Goal: Task Accomplishment & Management: Use online tool/utility

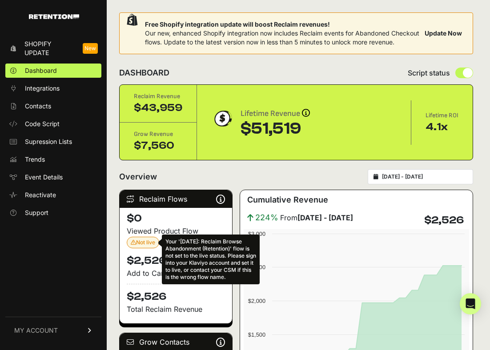
click at [137, 246] on span "Not live Your 'April 2023: Reclaim Browse Abandonment (Retention)' flow is not …" at bounding box center [143, 242] width 24 height 7
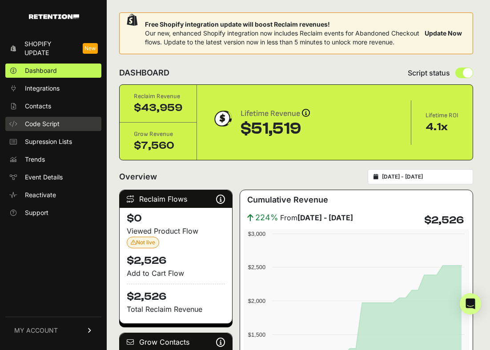
click at [56, 120] on span "Code Script" at bounding box center [42, 124] width 35 height 9
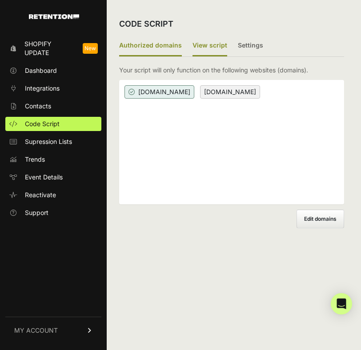
click at [215, 43] on label "View script" at bounding box center [210, 46] width 35 height 21
click at [0, 0] on input "View script" at bounding box center [0, 0] width 0 height 0
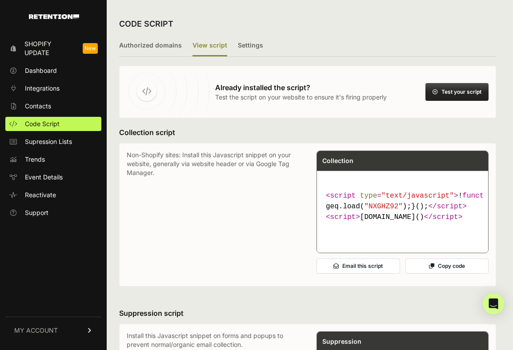
click at [443, 87] on button "Test your script" at bounding box center [456, 92] width 63 height 18
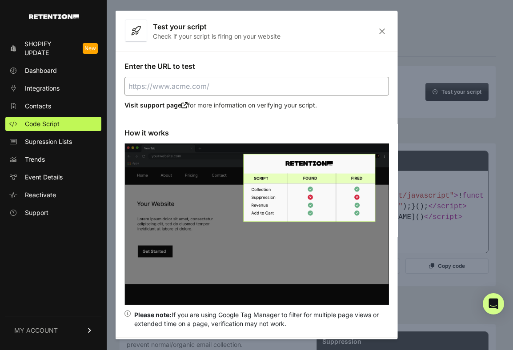
scroll to position [10, 0]
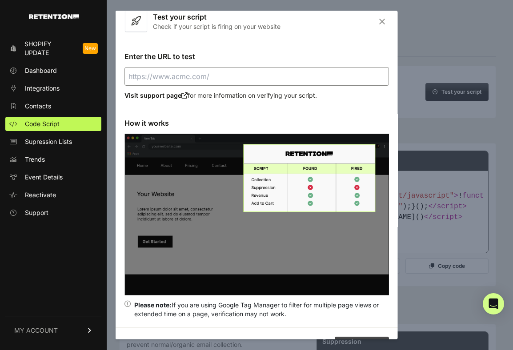
click at [227, 76] on input "Enter the URL to test" at bounding box center [256, 76] width 265 height 19
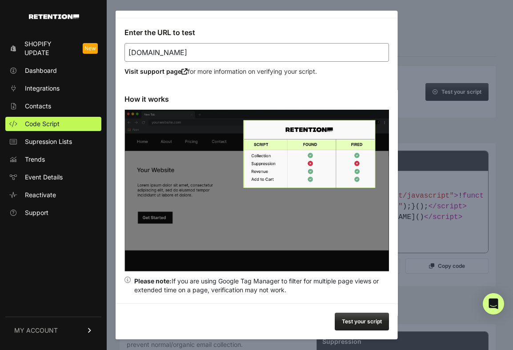
click at [356, 321] on button "Test your script" at bounding box center [362, 322] width 54 height 18
type input "https://pavise.com"
click at [383, 173] on img at bounding box center [256, 191] width 265 height 162
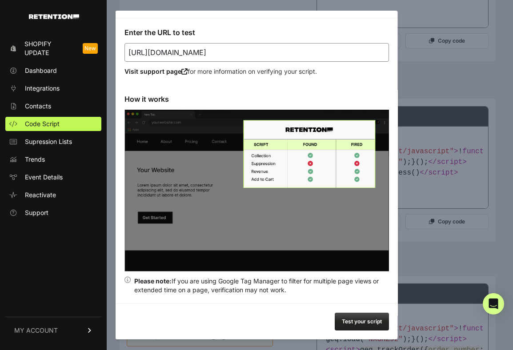
scroll to position [502, 0]
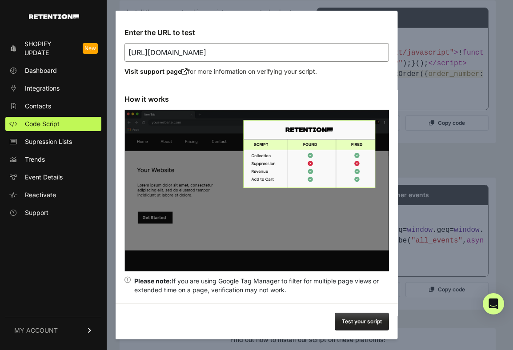
click at [362, 326] on button "Test your script" at bounding box center [362, 322] width 54 height 18
click at [413, 22] on div at bounding box center [256, 175] width 513 height 350
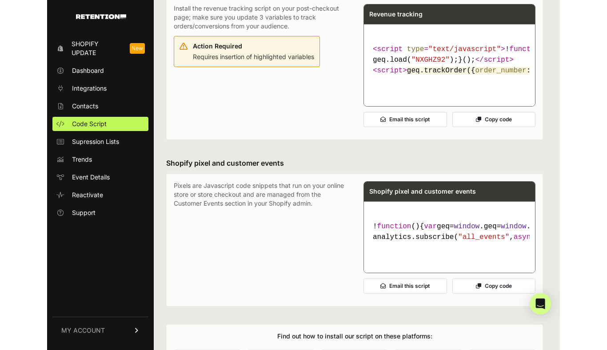
scroll to position [480, 0]
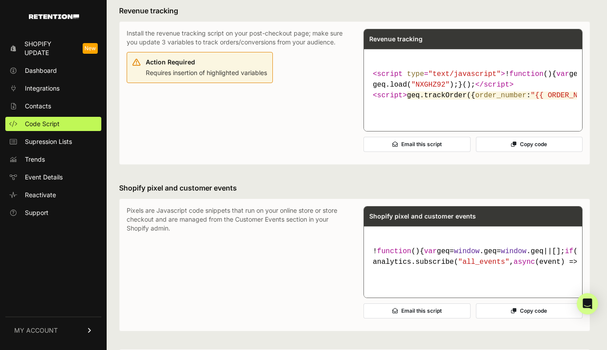
click at [489, 152] on button "Copy code" at bounding box center [529, 144] width 107 height 15
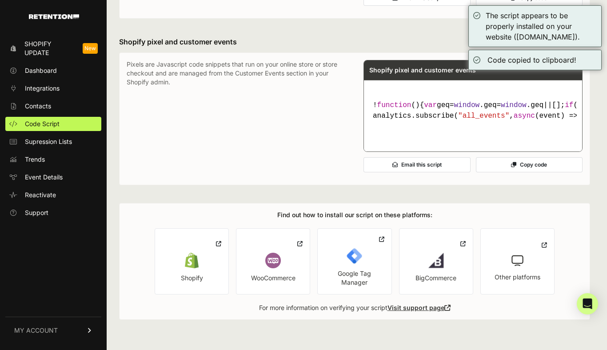
scroll to position [689, 0]
click at [72, 48] on span "Shopify Update" at bounding box center [49, 49] width 51 height 18
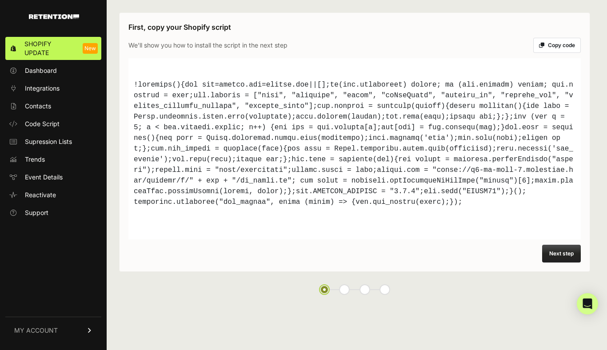
click at [551, 44] on button "Copy code" at bounding box center [558, 45] width 48 height 15
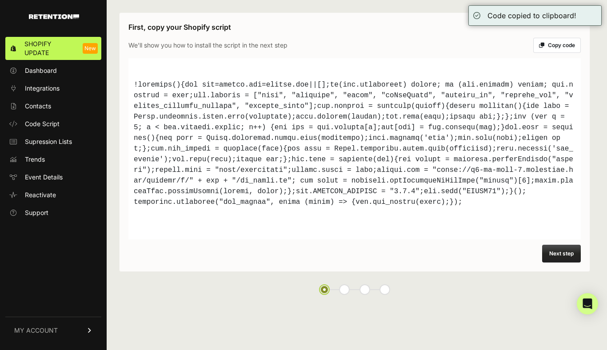
click at [567, 255] on button "Next step" at bounding box center [561, 254] width 39 height 18
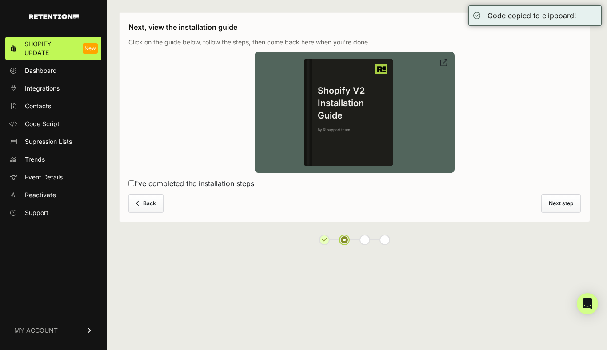
click at [380, 96] on h4 "Shopify V2 Installation Guide" at bounding box center [353, 102] width 80 height 37
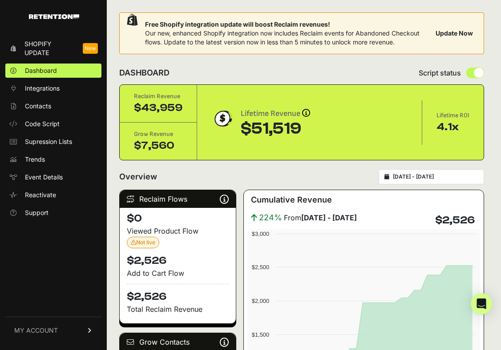
click at [75, 52] on span "Shopify Update" at bounding box center [49, 49] width 51 height 18
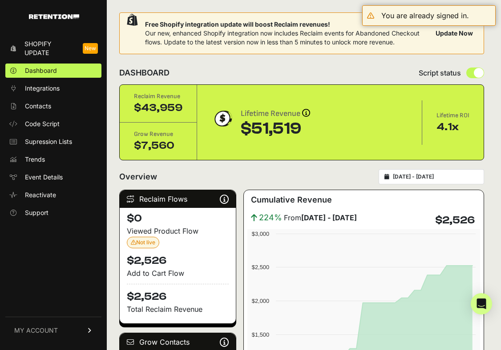
click at [50, 40] on span "Shopify Update" at bounding box center [49, 49] width 51 height 18
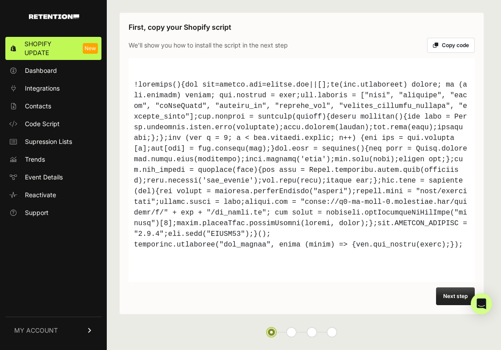
click at [448, 48] on button "Copy code" at bounding box center [451, 45] width 48 height 15
click at [66, 44] on span "Shopify Update" at bounding box center [49, 49] width 51 height 18
click at [288, 334] on li at bounding box center [291, 332] width 11 height 11
click at [447, 294] on button "Next step" at bounding box center [455, 297] width 39 height 18
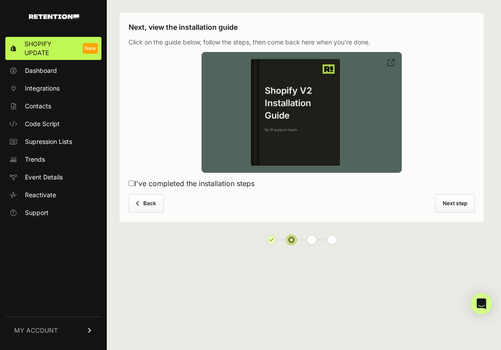
click at [191, 182] on label "I've completed the installation steps" at bounding box center [301, 183] width 346 height 11
click at [134, 182] on input "I've completed the installation steps" at bounding box center [131, 184] width 6 height 6
checkbox input "true"
click at [453, 195] on button "Next step" at bounding box center [455, 203] width 40 height 19
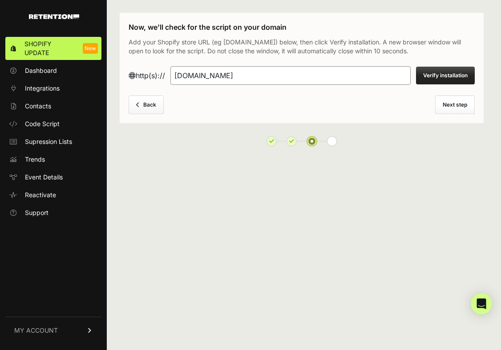
click at [442, 72] on button "Verify installation" at bounding box center [445, 76] width 59 height 18
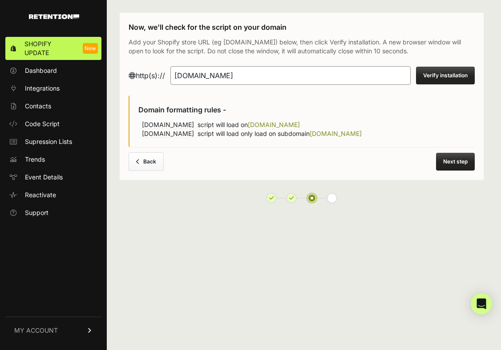
click at [441, 166] on button "Next step" at bounding box center [455, 162] width 39 height 18
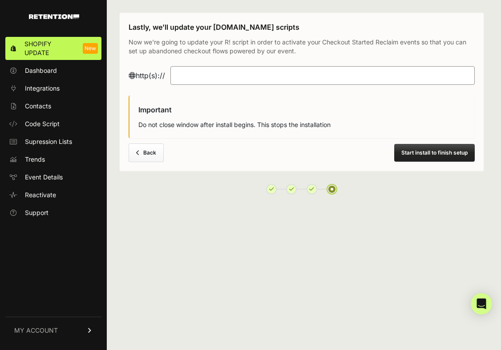
click at [266, 81] on input "text" at bounding box center [322, 75] width 304 height 19
type input "pa"
click at [157, 154] on button "Back" at bounding box center [145, 153] width 35 height 19
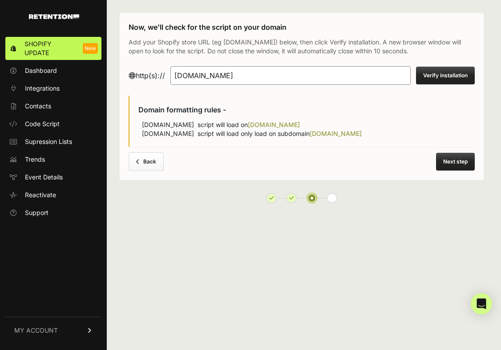
click at [258, 82] on input "[DOMAIN_NAME]" at bounding box center [290, 75] width 240 height 19
click at [453, 159] on button "Next step" at bounding box center [455, 162] width 39 height 18
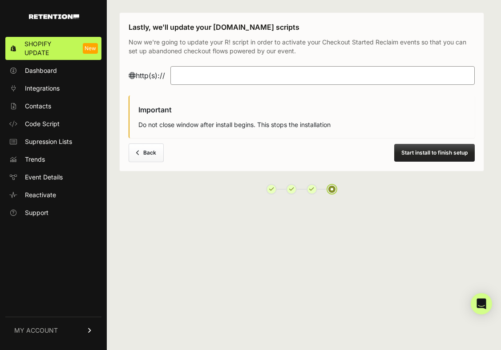
click at [325, 91] on div "Lastly, we'll update your Retention.com scripts Now we're going to update your …" at bounding box center [301, 91] width 365 height 159
click at [318, 82] on input "text" at bounding box center [322, 75] width 304 height 19
paste input "[DOMAIN_NAME]"
type input "[DOMAIN_NAME]"
click at [412, 156] on button "Start install to finish setup" at bounding box center [434, 153] width 80 height 18
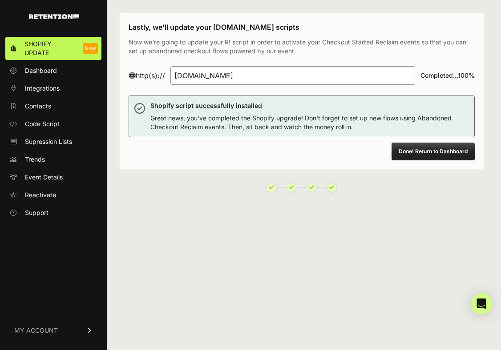
click at [415, 158] on button "Done! Return to Dashboard" at bounding box center [432, 152] width 83 height 18
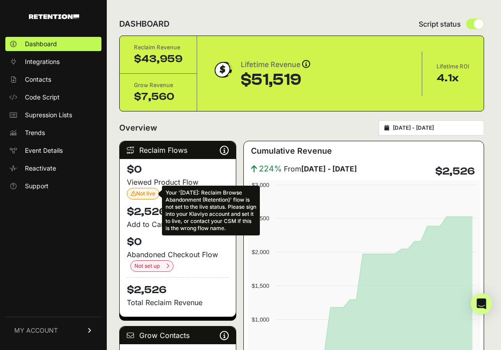
click at [144, 194] on span "Not live Your '[DATE]: Reclaim Browse Abandonment (Retention)' flow is not set …" at bounding box center [143, 193] width 24 height 7
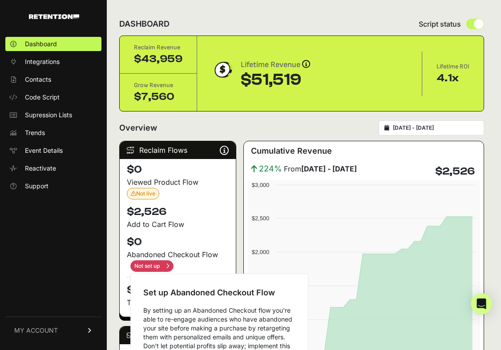
click at [162, 266] on input "checkbox" at bounding box center [151, 267] width 43 height 12
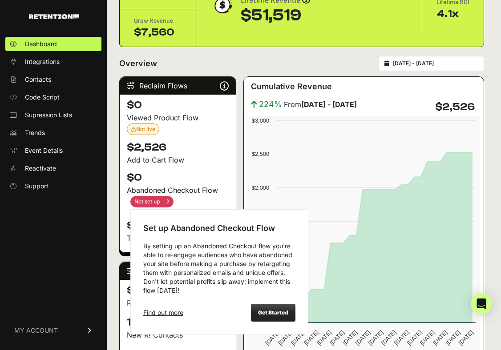
scroll to position [63, 0]
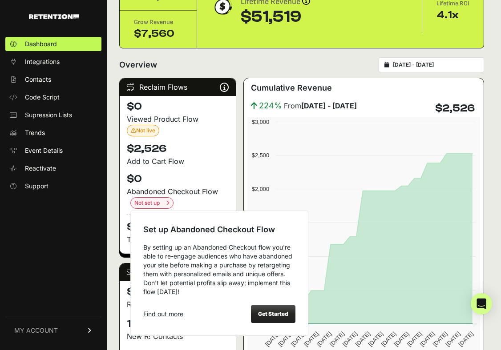
click at [285, 317] on div "Get Started" at bounding box center [273, 314] width 44 height 18
click at [277, 313] on strong "Get Started" at bounding box center [273, 314] width 30 height 7
click at [147, 205] on input "checkbox" at bounding box center [151, 203] width 43 height 12
checkbox input "false"
click at [263, 319] on div "Get Started" at bounding box center [273, 314] width 44 height 18
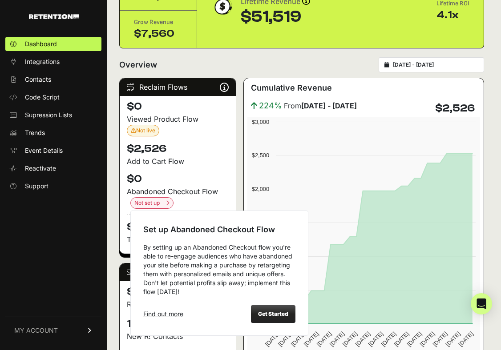
click at [266, 311] on strong "Get Started" at bounding box center [273, 314] width 30 height 7
click at [281, 312] on strong "Get Started" at bounding box center [273, 314] width 30 height 7
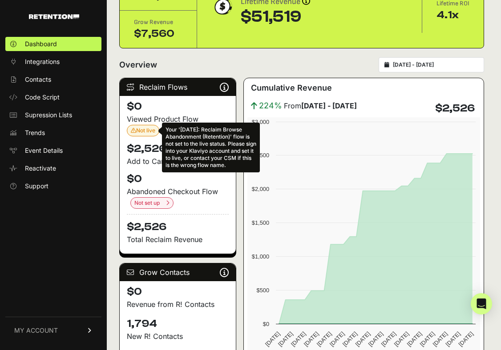
click at [144, 130] on span "Not live Your '[DATE]: Reclaim Browse Abandonment (Retention)' flow is not set …" at bounding box center [143, 130] width 24 height 7
click at [142, 129] on span "Not live Your '[DATE]: Reclaim Browse Abandonment (Retention)' flow is not set …" at bounding box center [143, 130] width 24 height 7
